Goal: Information Seeking & Learning: Learn about a topic

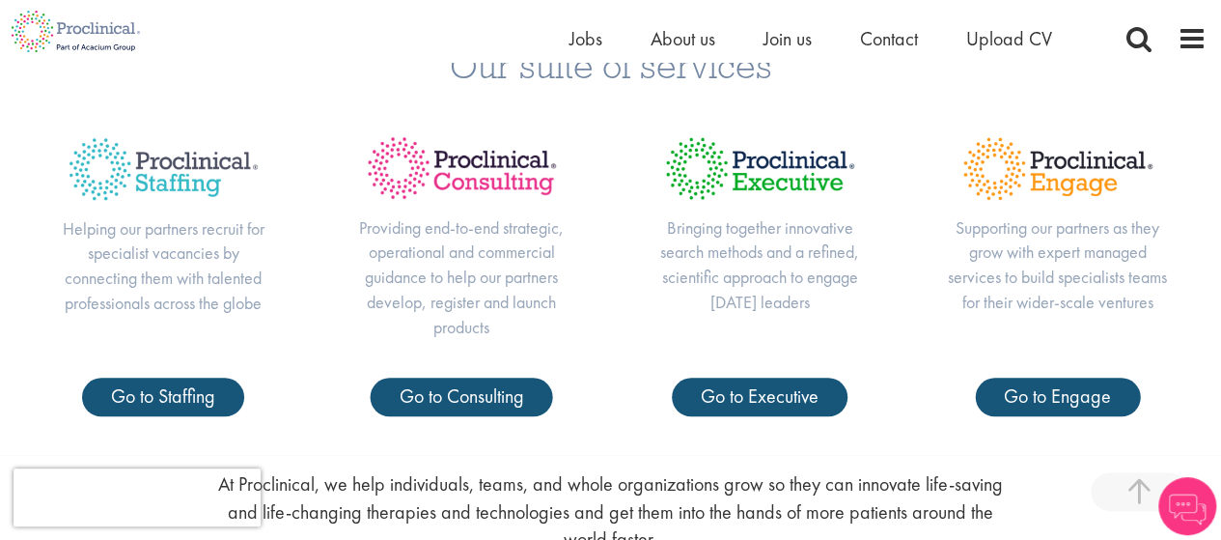
scroll to position [690, 0]
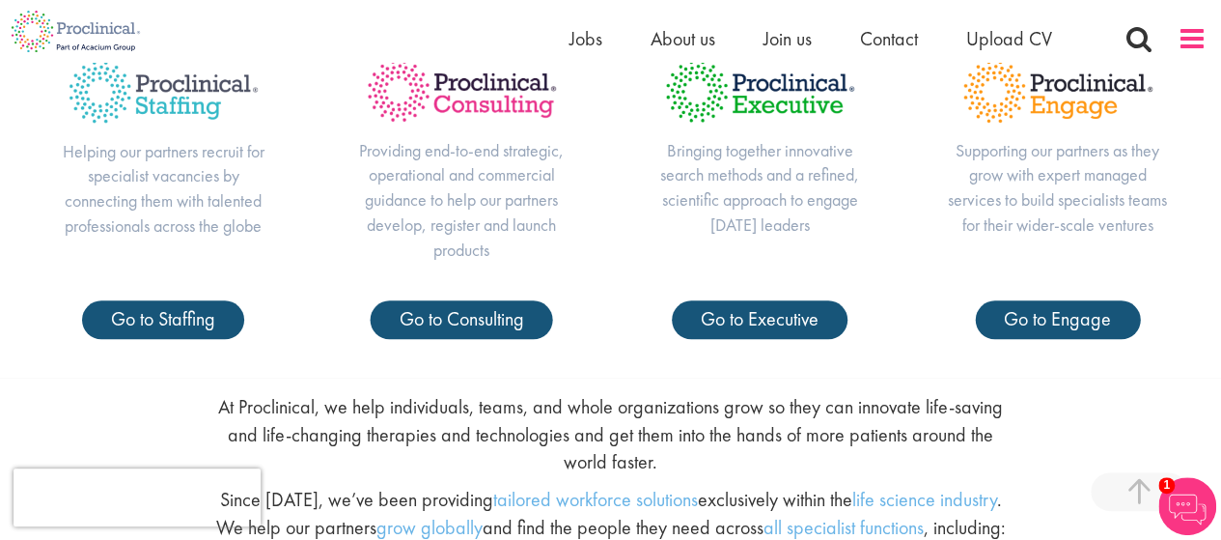
click at [1187, 39] on span at bounding box center [1192, 38] width 29 height 29
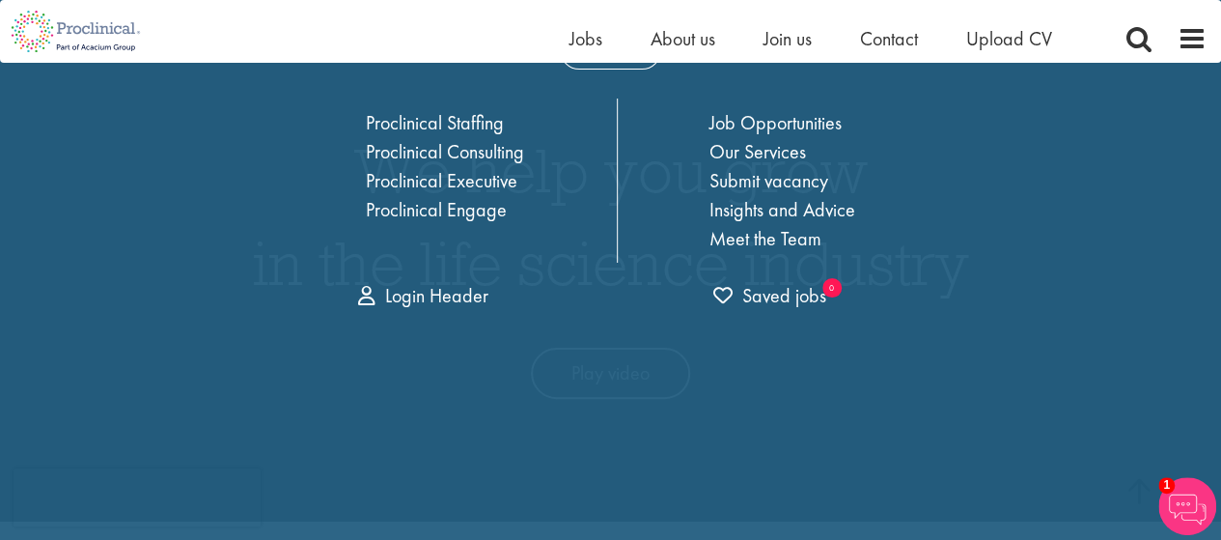
scroll to position [0, 0]
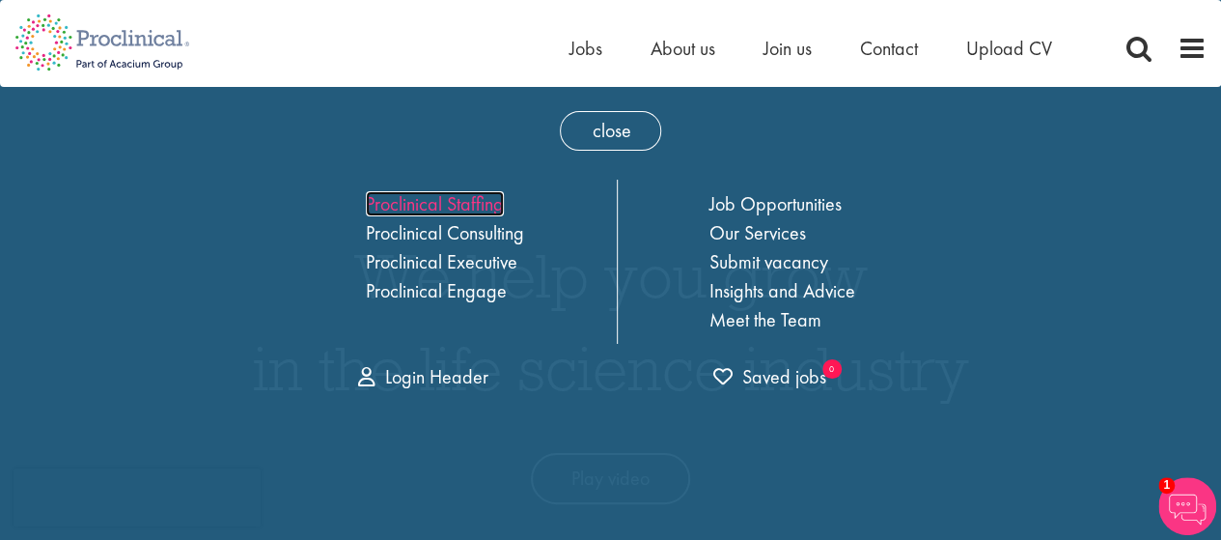
click at [446, 197] on link "Proclinical Staffing" at bounding box center [435, 203] width 138 height 25
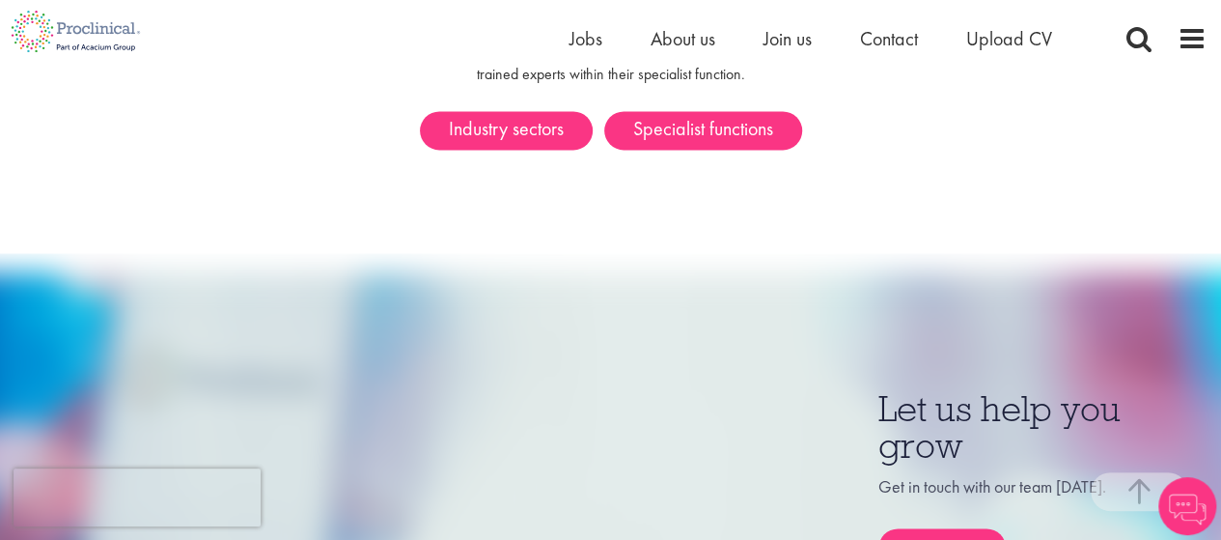
scroll to position [1181, 0]
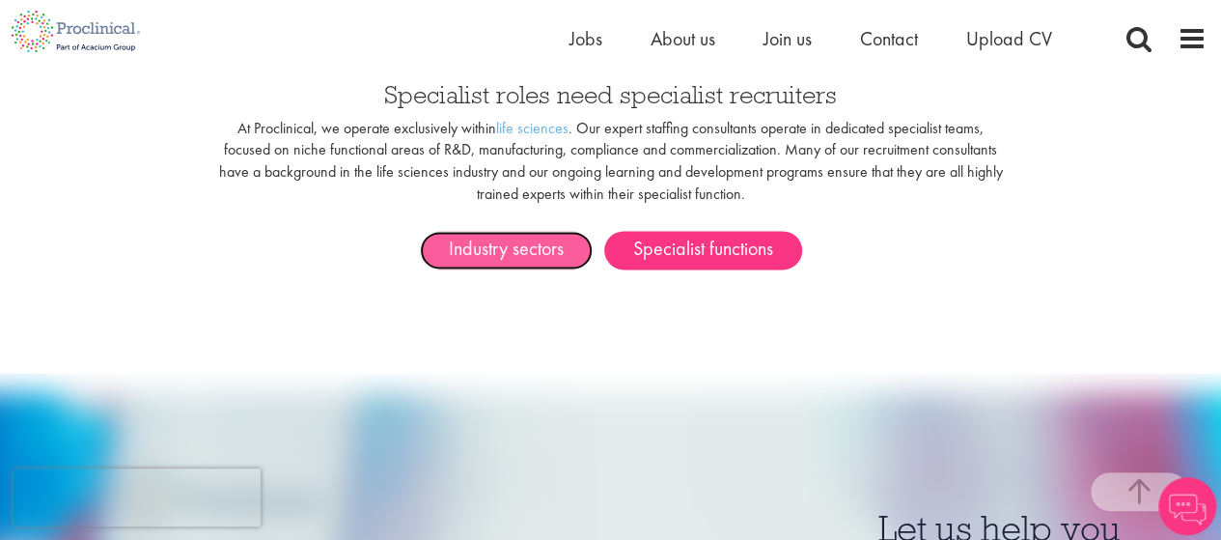
click at [498, 235] on link "Industry sectors" at bounding box center [506, 250] width 173 height 39
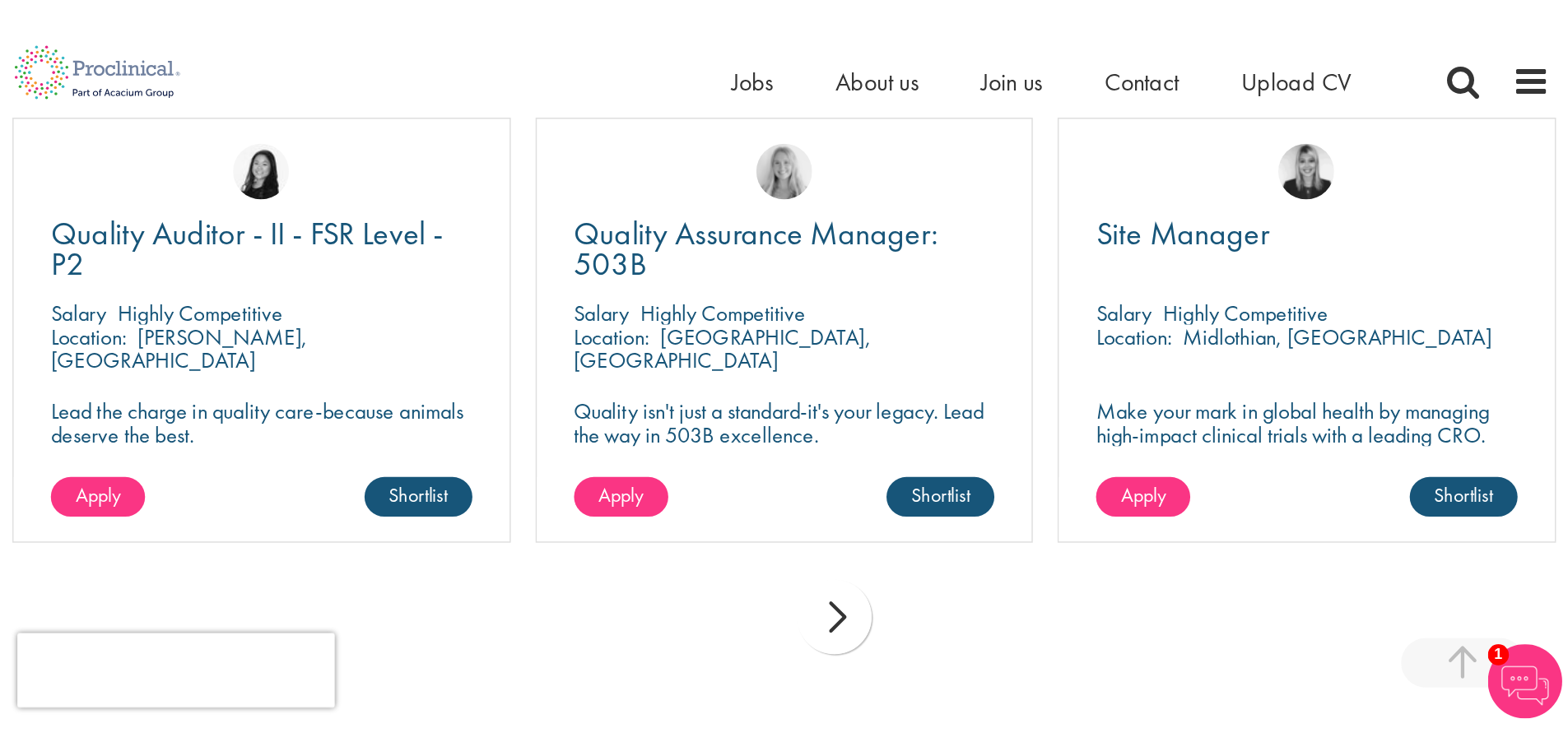
scroll to position [1318, 0]
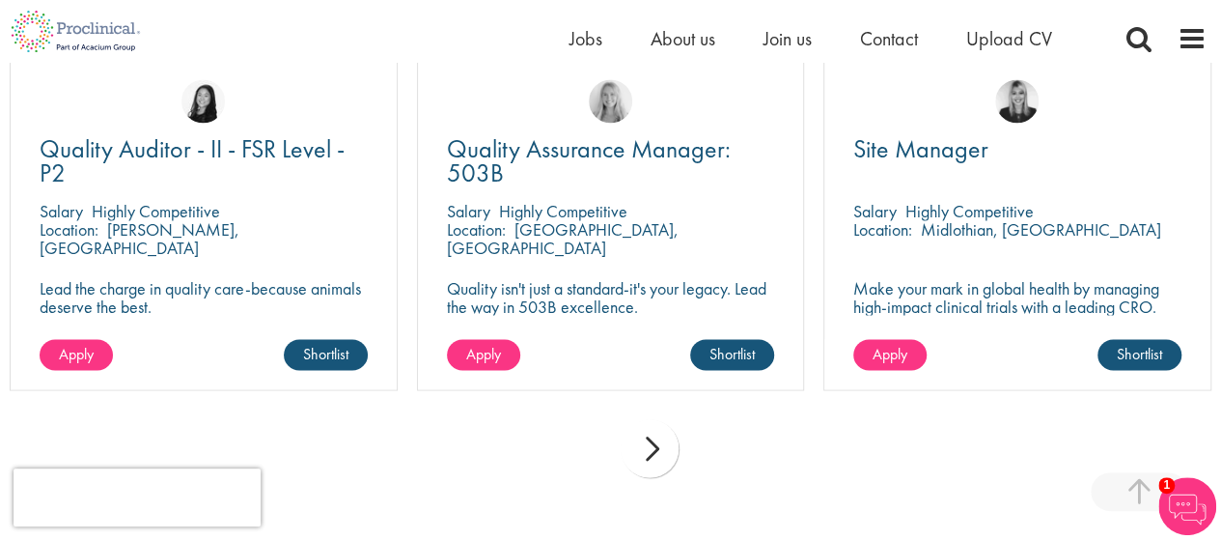
click at [367, 484] on div "prev next" at bounding box center [610, 451] width 1221 height 84
